Goal: Transaction & Acquisition: Purchase product/service

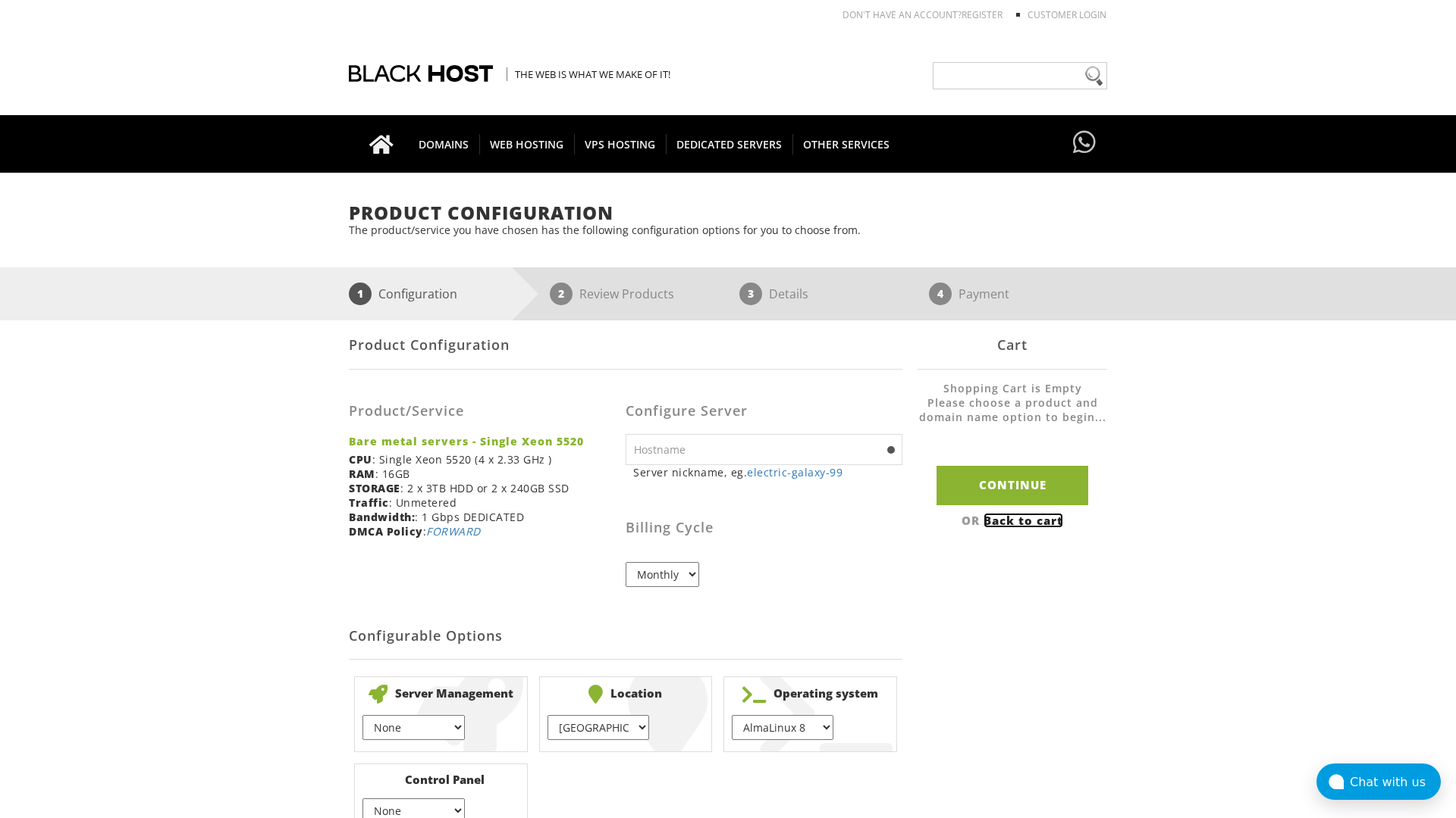
click at [1025, 520] on link "Back to cart" at bounding box center [1024, 520] width 80 height 15
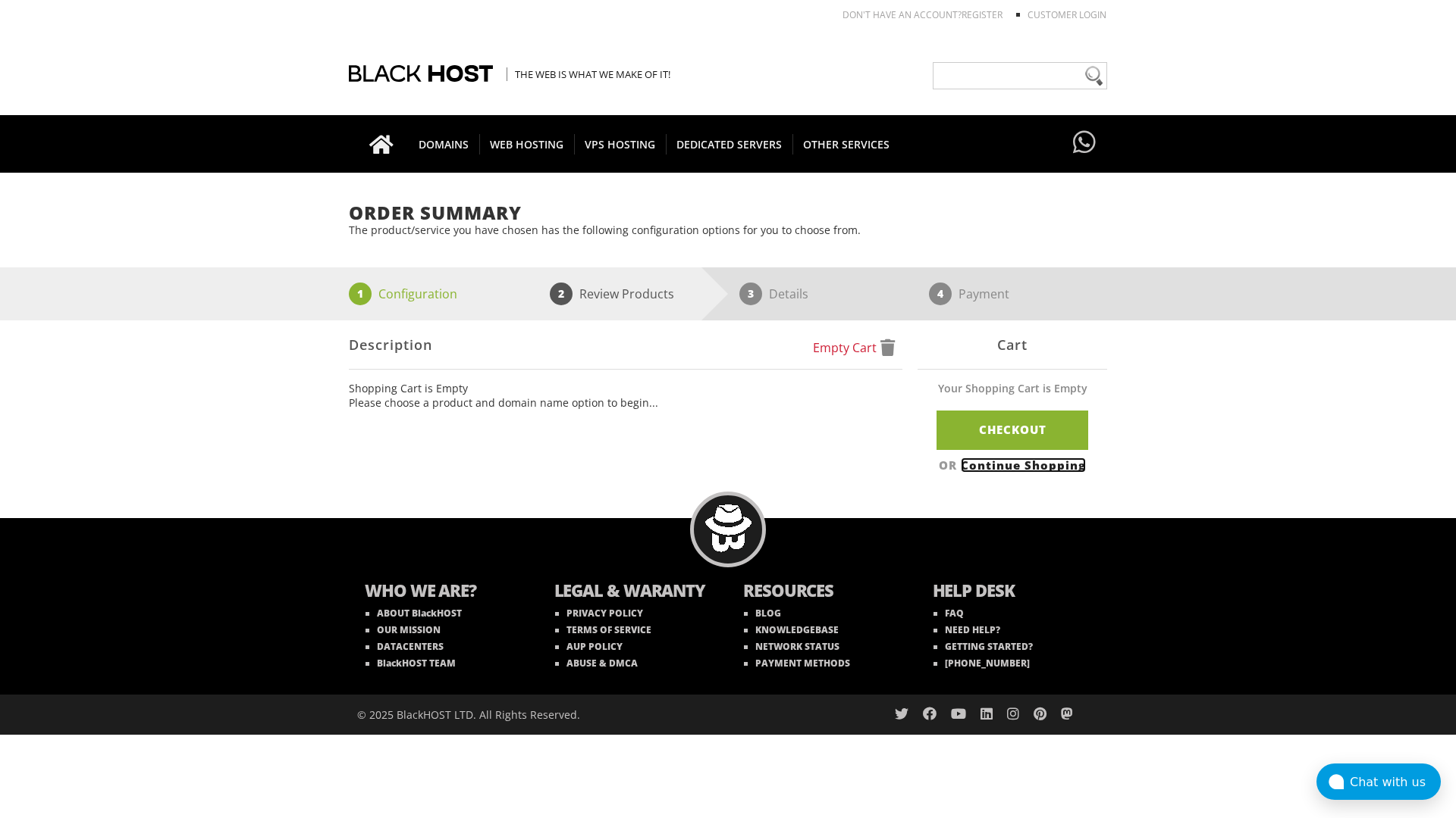
click at [1025, 465] on link "Continue Shopping" at bounding box center [1023, 466] width 125 height 15
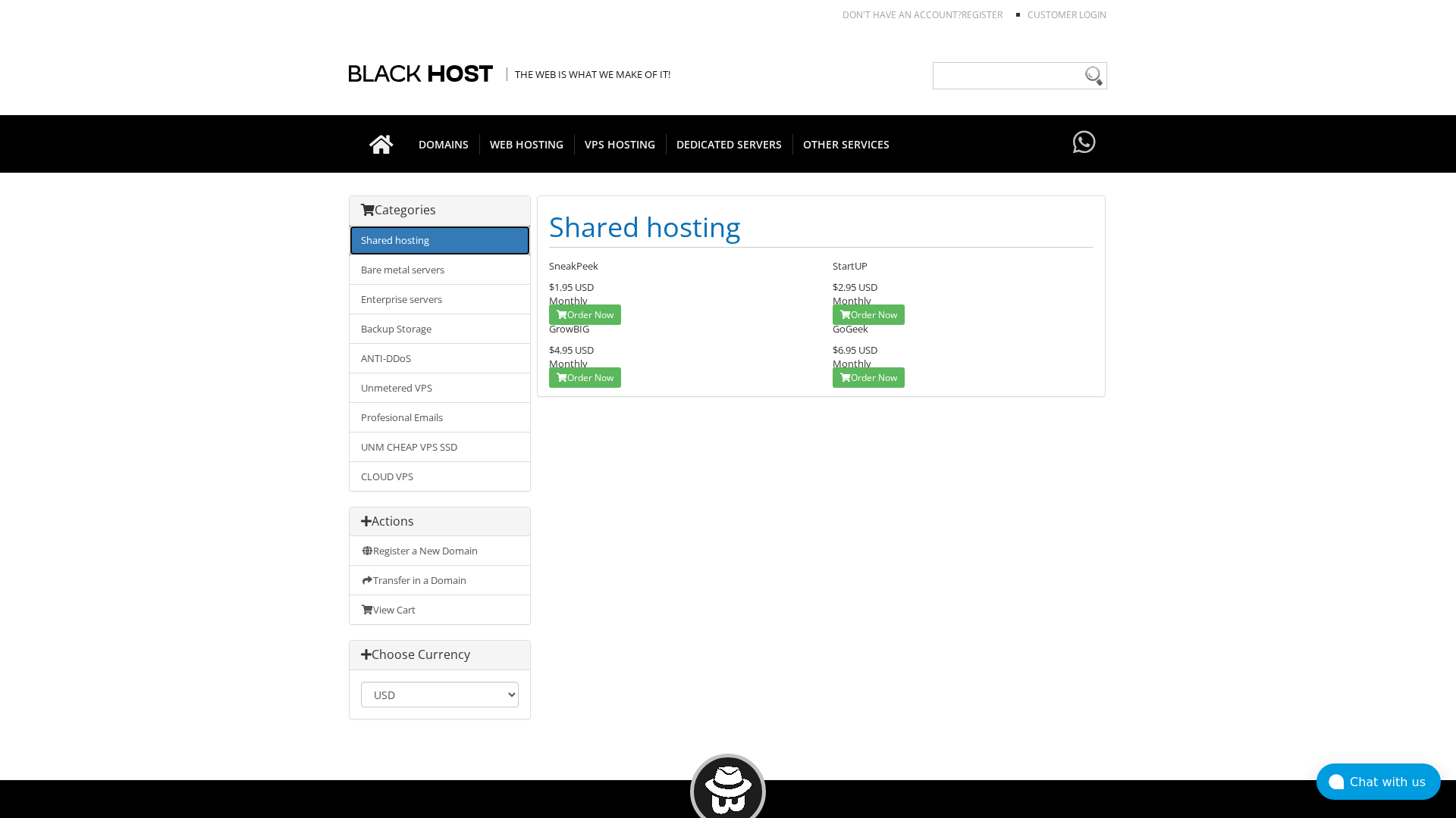
click at [440, 240] on link "Shared hosting" at bounding box center [440, 240] width 180 height 30
